Goal: Task Accomplishment & Management: Manage account settings

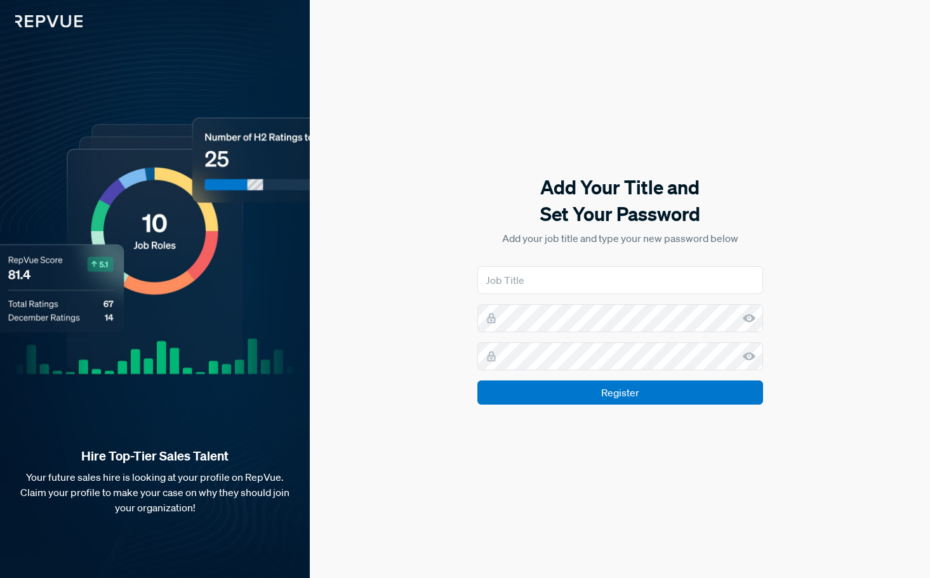
type input "Digital Marketing Supervisor"
click at [59, 11] on img at bounding box center [41, 13] width 83 height 27
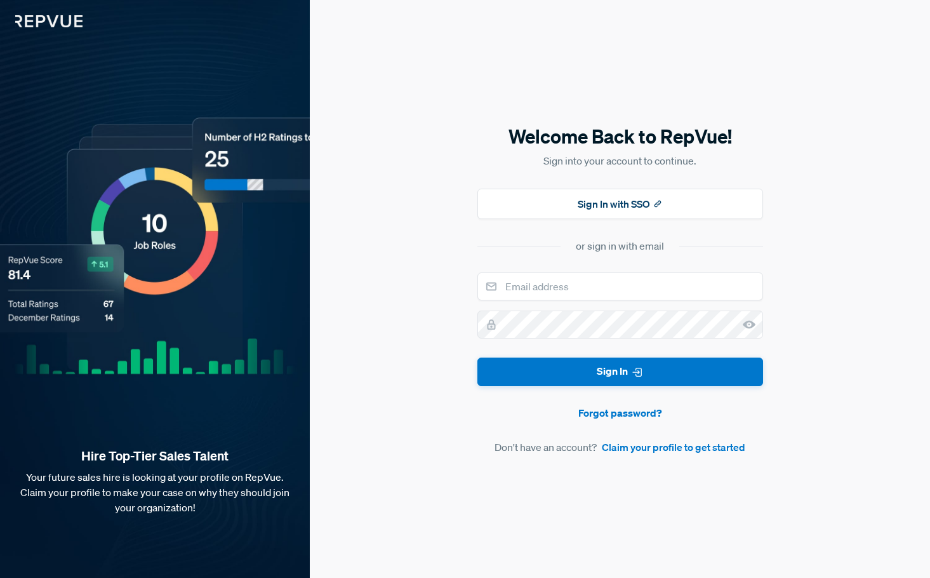
type input "[EMAIL_ADDRESS][DOMAIN_NAME]"
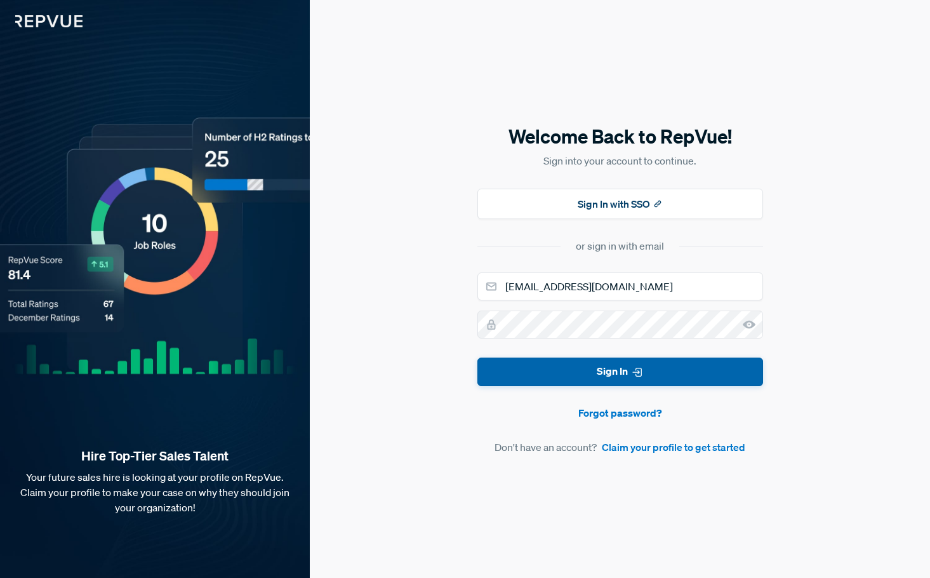
click at [659, 366] on button "Sign In" at bounding box center [621, 372] width 286 height 29
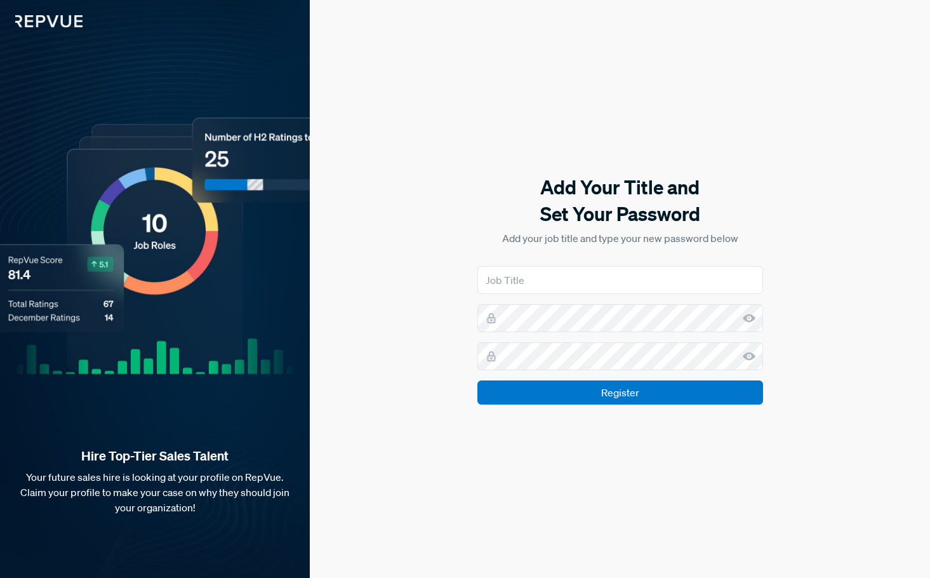
type input "Digital Marketing Supervisor"
drag, startPoint x: 60, startPoint y: 16, endPoint x: 136, endPoint y: 41, distance: 79.5
click at [60, 16] on img at bounding box center [41, 13] width 83 height 27
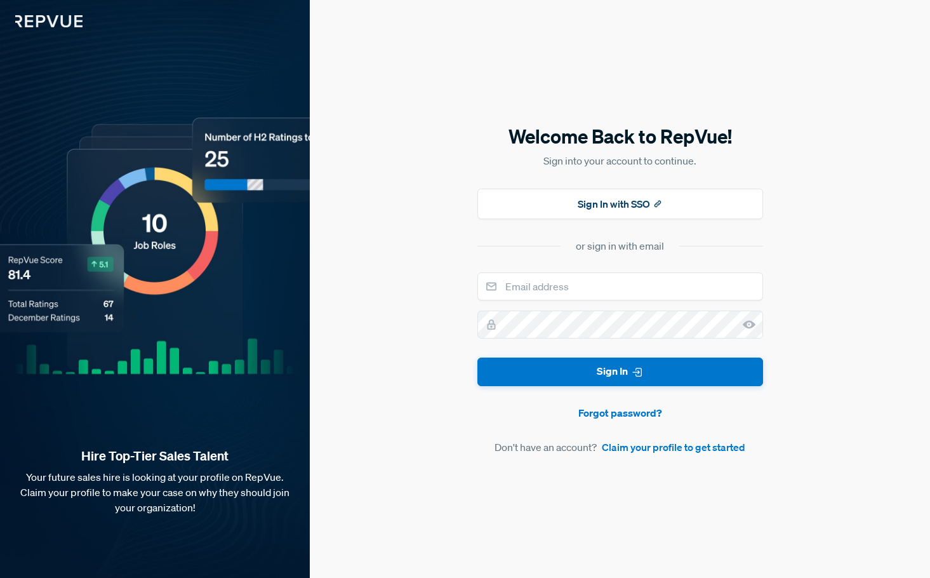
click at [42, 17] on img at bounding box center [41, 13] width 83 height 27
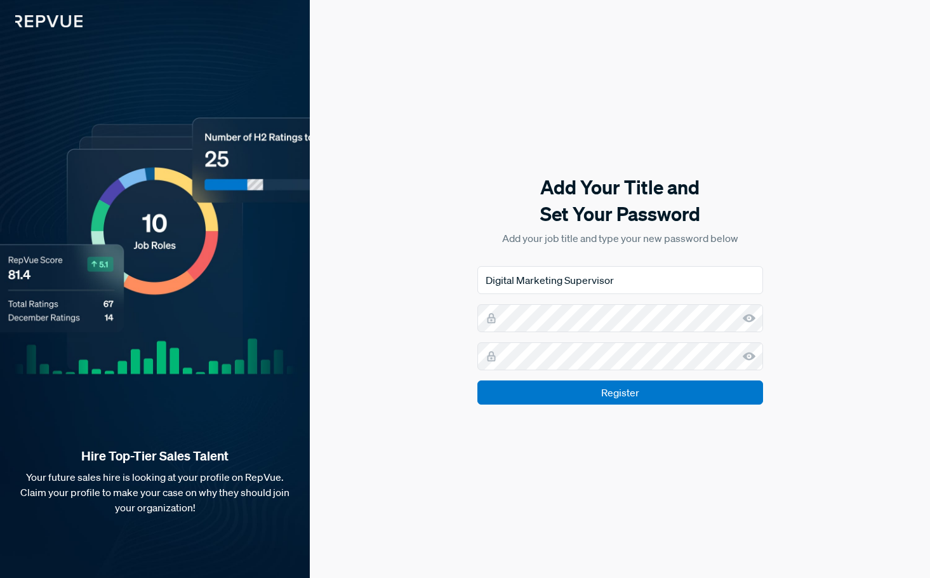
click at [798, 333] on div "Add Your Title and Set Your Password Add your job title and type your new passw…" at bounding box center [620, 289] width 620 height 578
drag, startPoint x: 895, startPoint y: 348, endPoint x: 856, endPoint y: 342, distance: 39.8
click at [895, 348] on div "Add Your Title and Set Your Password Add your job title and type your new passw…" at bounding box center [620, 289] width 620 height 578
drag, startPoint x: 840, startPoint y: 300, endPoint x: 791, endPoint y: 302, distance: 49.6
click at [840, 300] on div "Add Your Title and Set Your Password Add your job title and type your new passw…" at bounding box center [620, 289] width 620 height 578
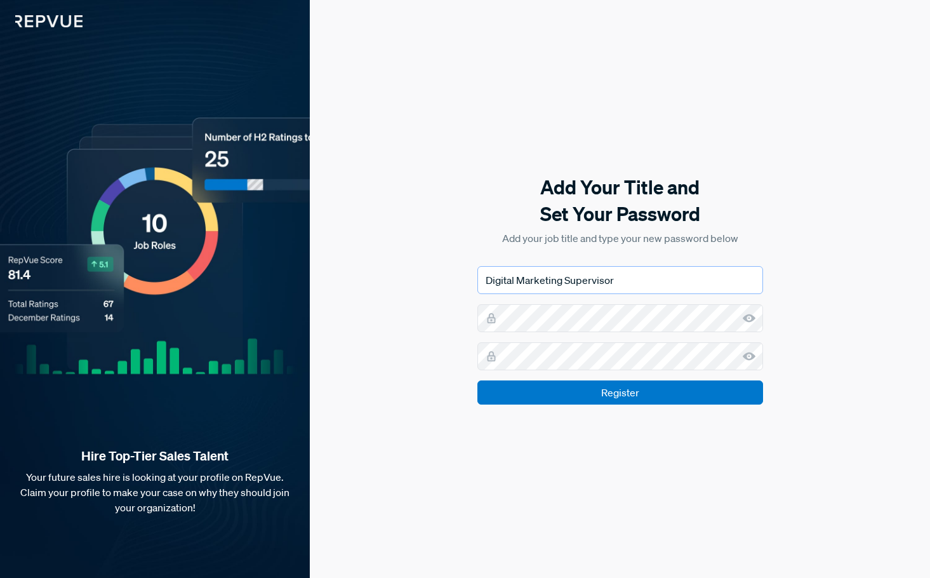
click at [676, 279] on input "Digital Marketing Supervisor" at bounding box center [621, 280] width 286 height 28
drag, startPoint x: 856, startPoint y: 295, endPoint x: 803, endPoint y: 309, distance: 54.7
click at [855, 295] on div "Add Your Title and Set Your Password Add your job title and type your new passw…" at bounding box center [620, 289] width 620 height 578
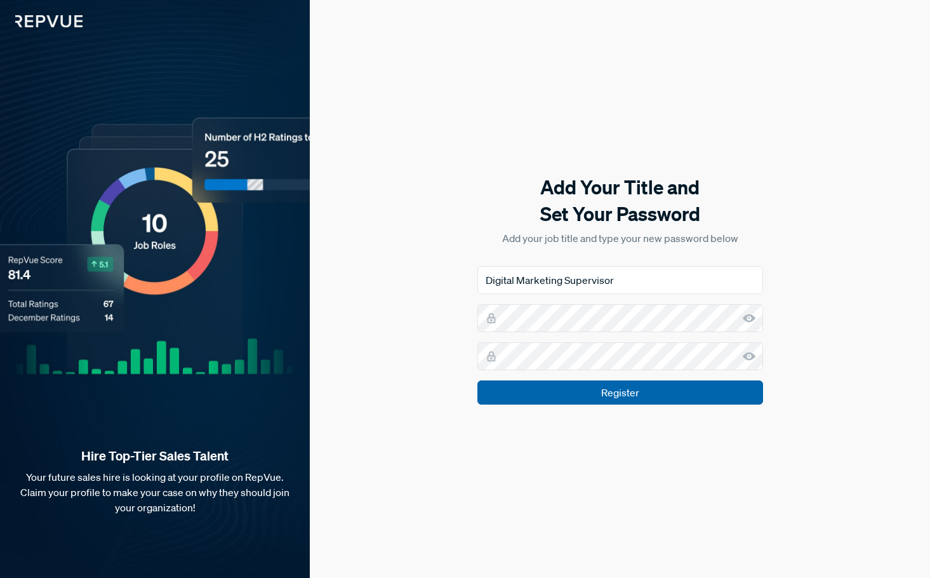
click at [660, 398] on input "Register" at bounding box center [621, 392] width 286 height 24
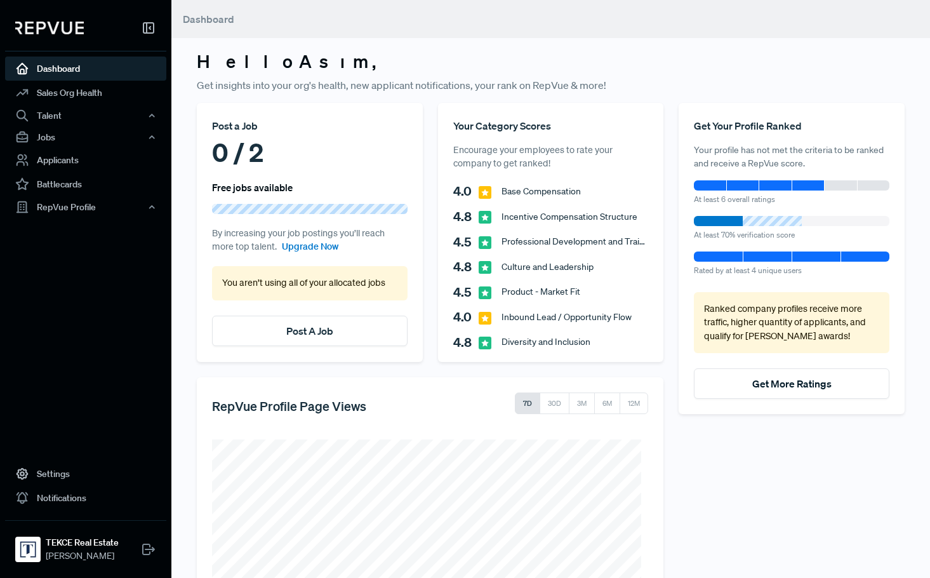
click at [863, 62] on h3 "Hello Asım ," at bounding box center [551, 62] width 708 height 22
click at [102, 98] on link "Sales Org Health" at bounding box center [85, 93] width 161 height 24
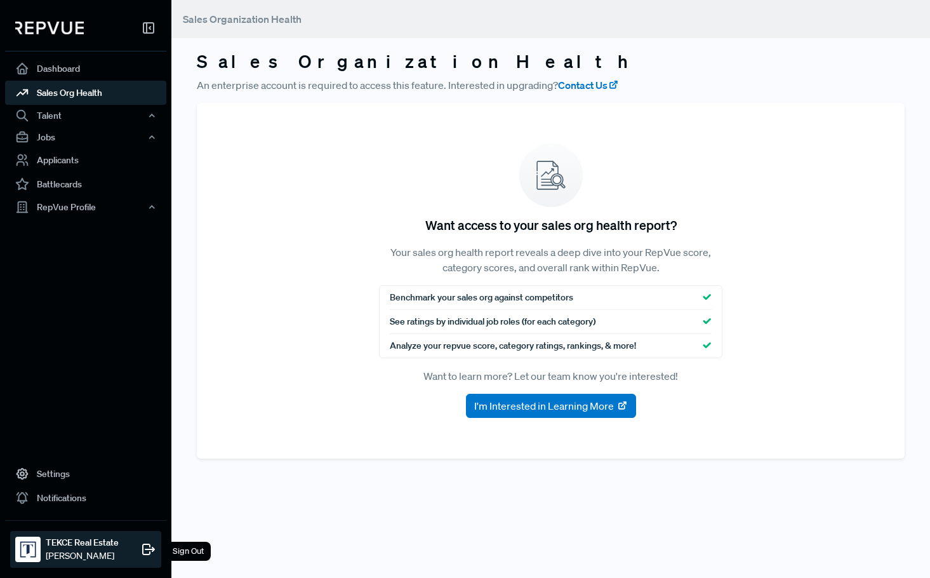
click at [65, 552] on span "Asım Sarıdemir" at bounding box center [82, 555] width 73 height 13
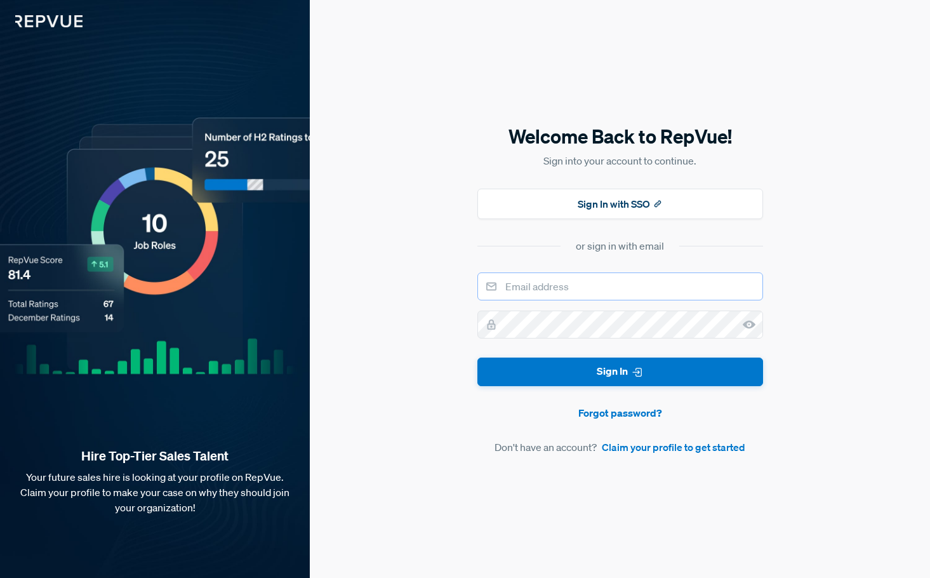
type input "Digital Marketing Supervisor"
click at [70, 26] on img at bounding box center [41, 13] width 83 height 27
click at [62, 28] on div "Hire Top-Tier Sales Talent Your future sales hire is looking at your profile on…" at bounding box center [155, 289] width 310 height 578
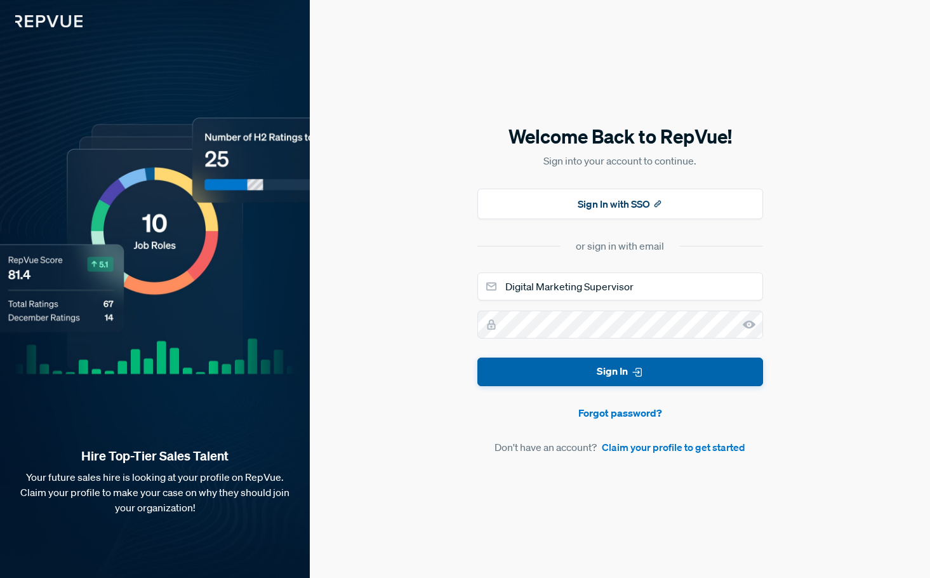
drag, startPoint x: 633, startPoint y: 375, endPoint x: 653, endPoint y: 349, distance: 33.0
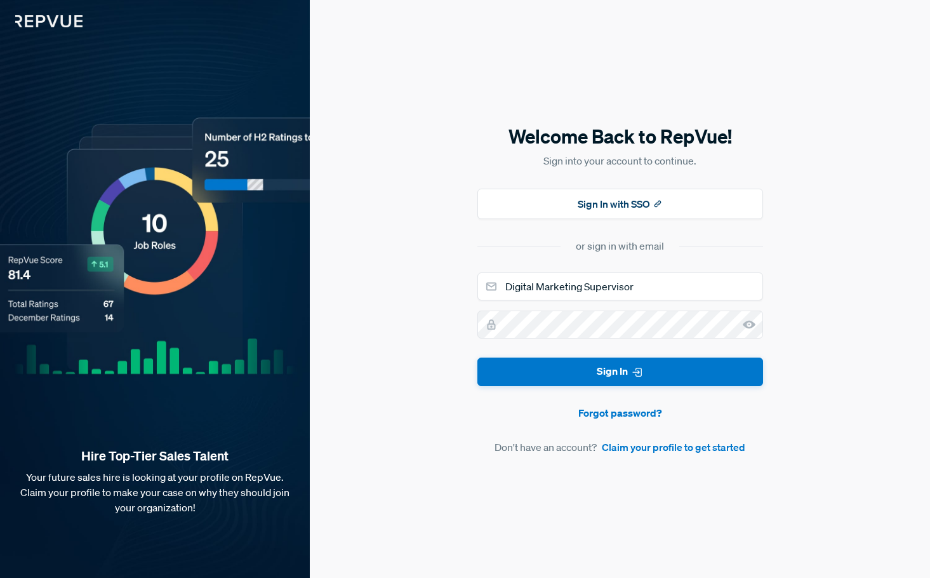
click at [633, 375] on icon "submit" at bounding box center [637, 372] width 13 height 13
click at [669, 287] on input "Digital Marketing Supervisor" at bounding box center [621, 286] width 286 height 28
type input "[EMAIL_ADDRESS][DOMAIN_NAME]"
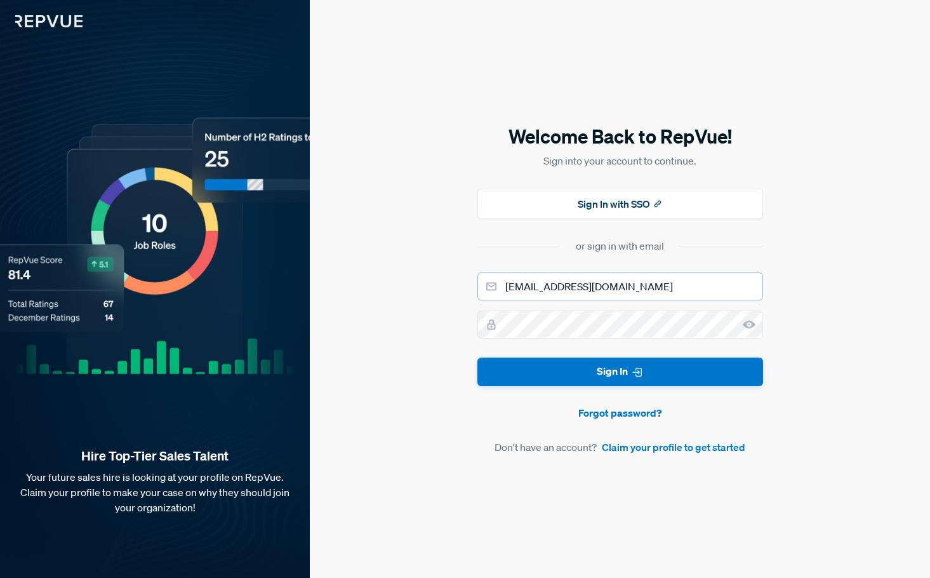
click at [478, 358] on button "Sign In" at bounding box center [621, 372] width 286 height 29
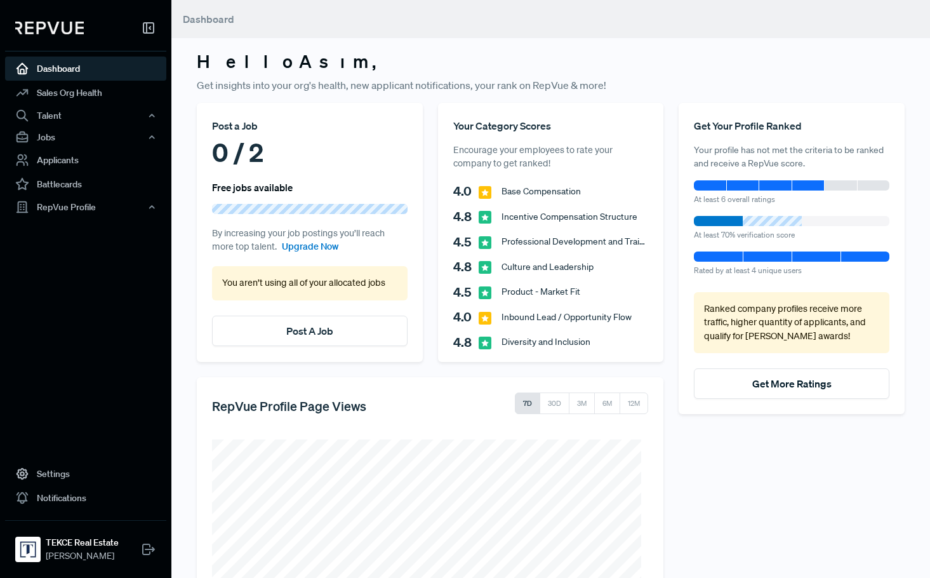
click at [869, 77] on p "Get insights into your org's health, new applicant notifications, your rank on …" at bounding box center [551, 84] width 708 height 15
click at [88, 541] on strong "TEKCE Real Estate" at bounding box center [82, 542] width 73 height 13
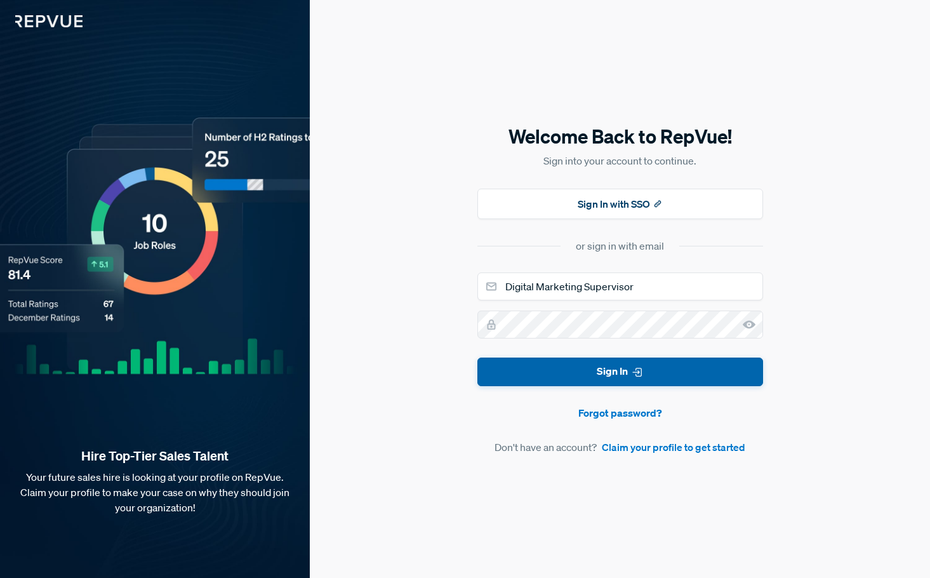
click at [652, 365] on button "Sign In" at bounding box center [621, 372] width 286 height 29
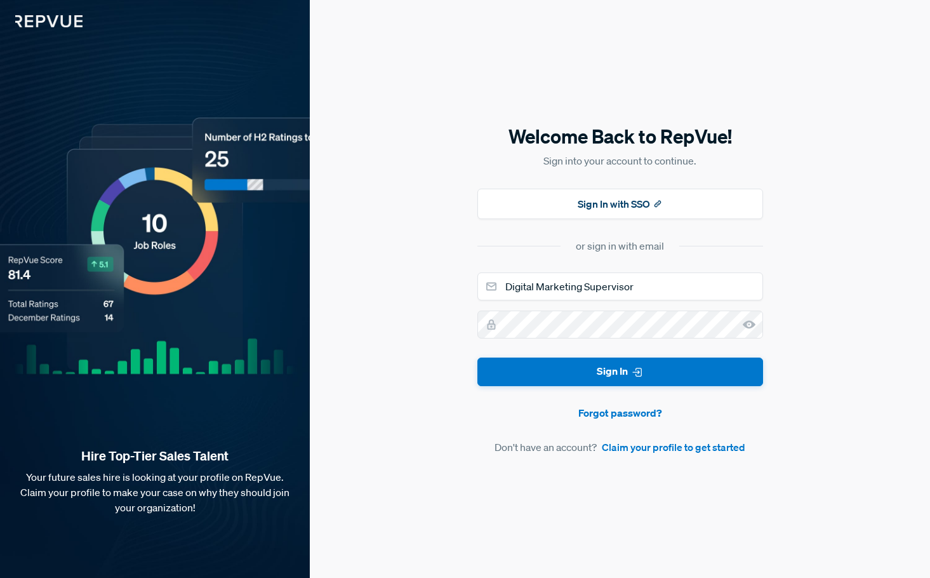
type input "[EMAIL_ADDRESS][DOMAIN_NAME]"
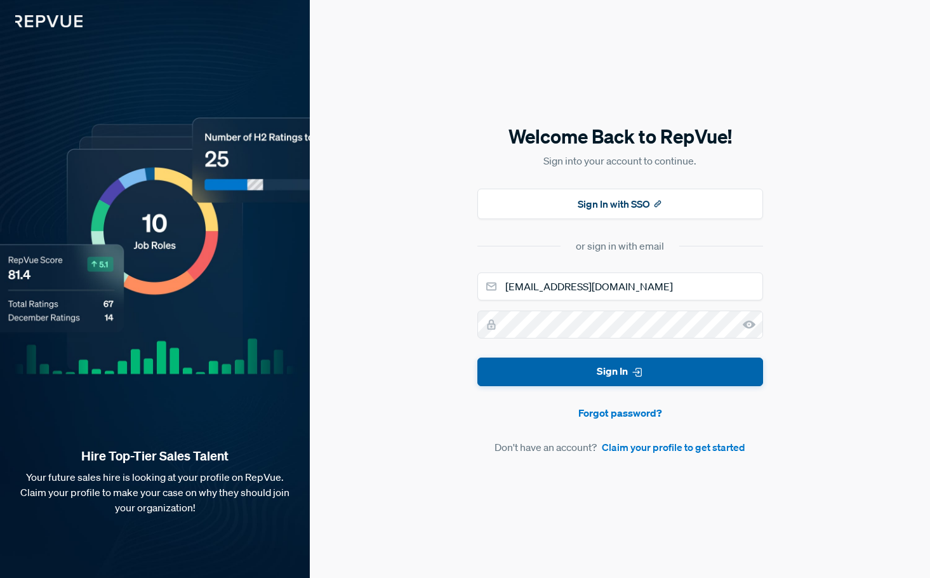
click at [610, 369] on button "Sign In" at bounding box center [621, 372] width 286 height 29
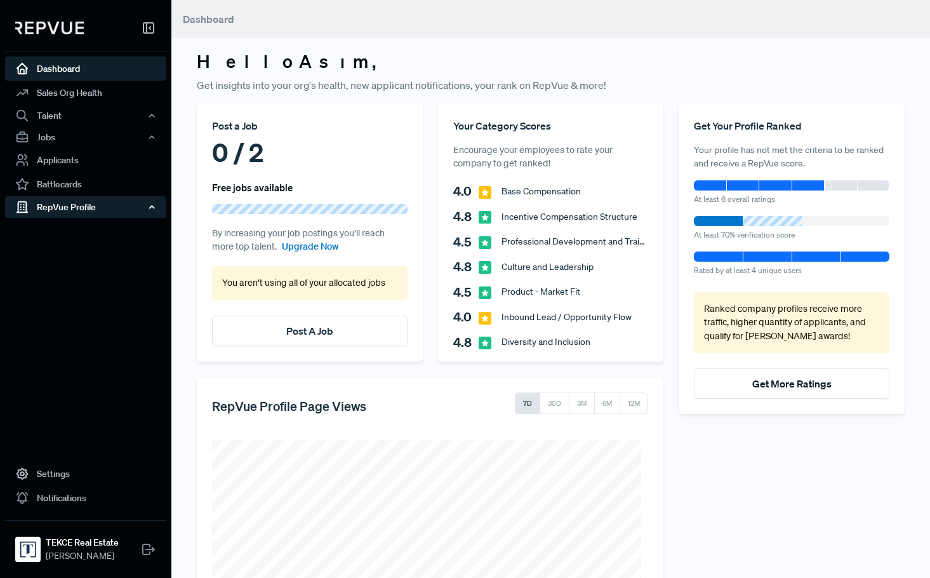
click at [84, 205] on div "RepVue Profile" at bounding box center [85, 207] width 161 height 22
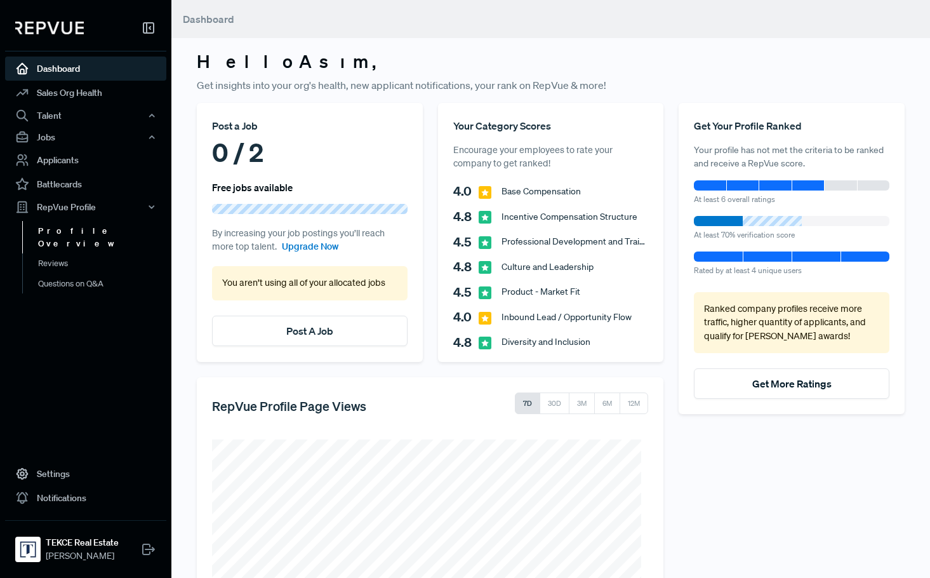
click at [93, 227] on link "Profile Overview" at bounding box center [102, 237] width 161 height 32
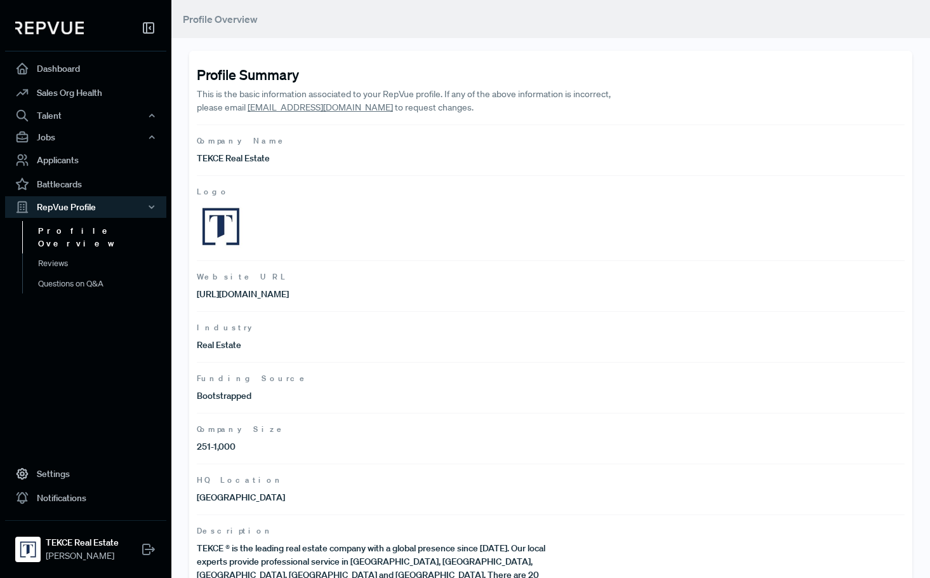
click at [231, 295] on p "https://tekce.com" at bounding box center [374, 294] width 354 height 13
click at [439, 296] on p "https://tekce.com" at bounding box center [374, 294] width 354 height 13
